Goal: Communication & Community: Answer question/provide support

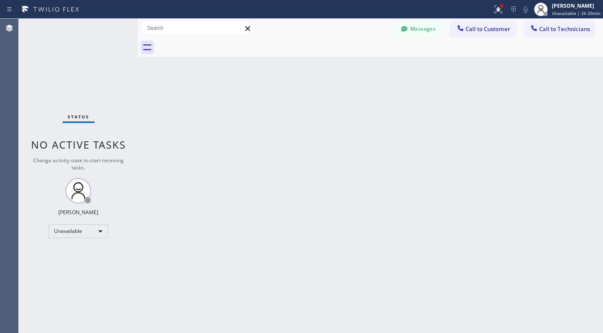
click at [91, 231] on div "Unavailable" at bounding box center [78, 231] width 60 height 14
click at [63, 254] on li "Available" at bounding box center [78, 253] width 58 height 10
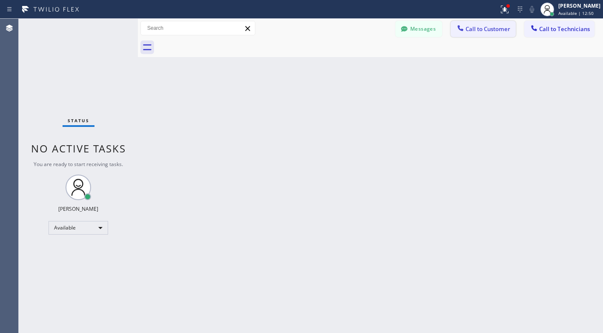
click at [476, 31] on span "Call to Customer" at bounding box center [487, 29] width 45 height 8
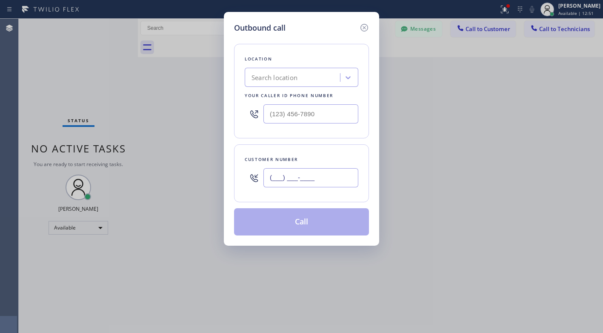
click at [338, 174] on input "(___) ___-____" at bounding box center [310, 177] width 95 height 19
paste input "929) 494-7473"
type input "[PHONE_NUMBER]"
drag, startPoint x: 267, startPoint y: 18, endPoint x: 271, endPoint y: 20, distance: 4.4
click at [267, 18] on div "Outbound call Location Search location Your caller id phone number Customer num…" at bounding box center [301, 129] width 155 height 234
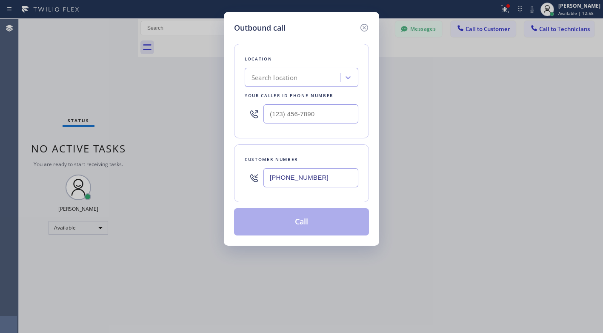
click at [279, 76] on div "Search location" at bounding box center [274, 78] width 46 height 10
paste input "Red Electricians [GEOGRAPHIC_DATA]"
type input "Red Electricians [GEOGRAPHIC_DATA]"
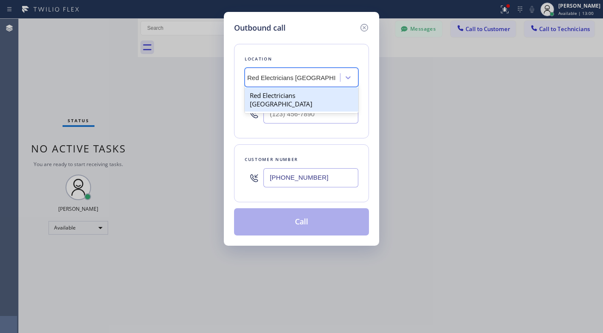
click at [277, 95] on div "Red Electricians [GEOGRAPHIC_DATA]" at bounding box center [302, 100] width 114 height 24
type input "[PHONE_NUMBER]"
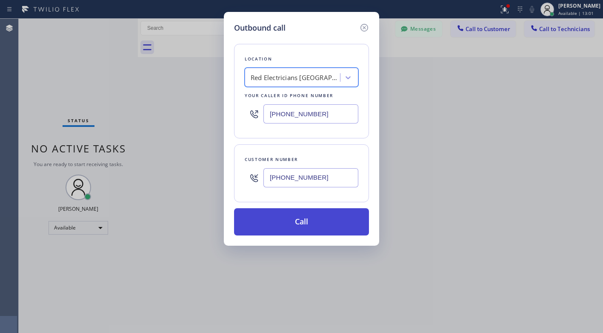
click at [290, 219] on button "Call" at bounding box center [301, 221] width 135 height 27
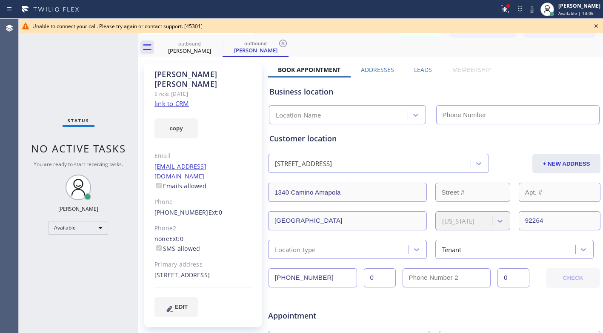
type input "[PHONE_NUMBER]"
click at [596, 26] on icon at bounding box center [595, 25] width 3 height 3
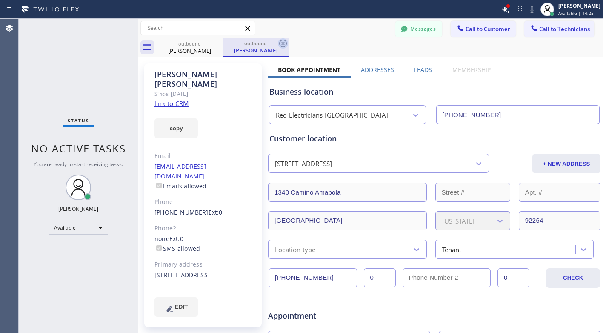
click at [284, 45] on icon at bounding box center [283, 43] width 10 height 10
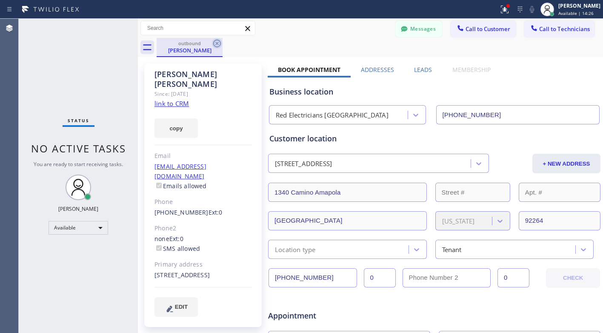
click at [219, 44] on icon at bounding box center [217, 43] width 10 height 10
